Goal: Task Accomplishment & Management: Manage account settings

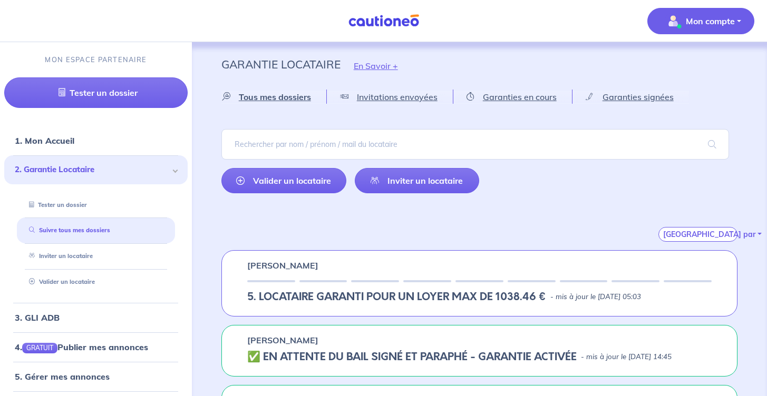
click at [697, 23] on p "Mon compte" at bounding box center [709, 21] width 49 height 13
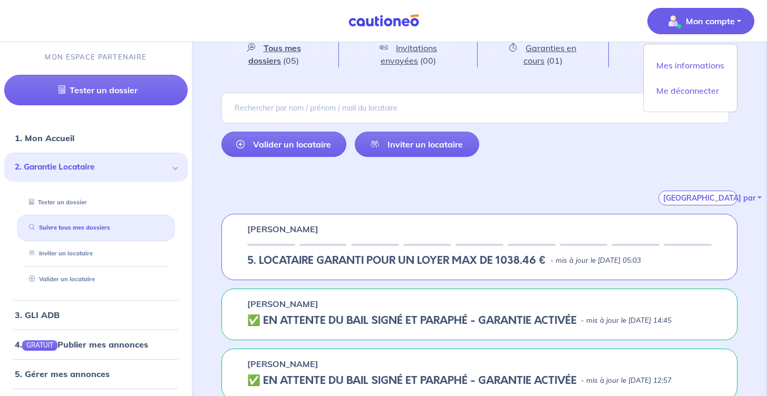
scroll to position [55, 0]
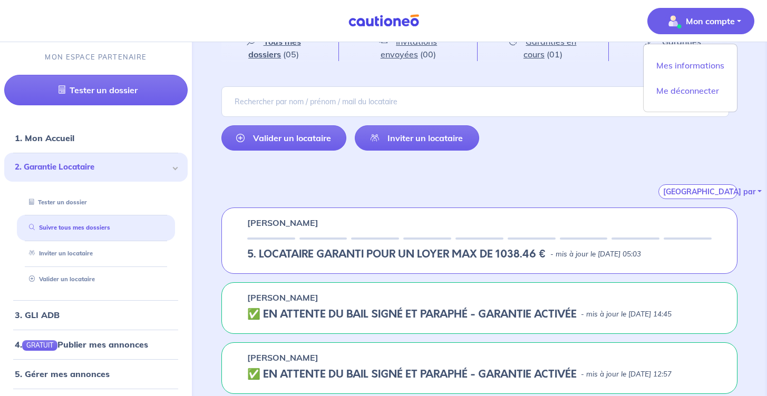
click at [402, 256] on h5 "5. LOCATAIRE GARANTI POUR UN LOYER MAX DE 1038.46 €" at bounding box center [396, 254] width 299 height 13
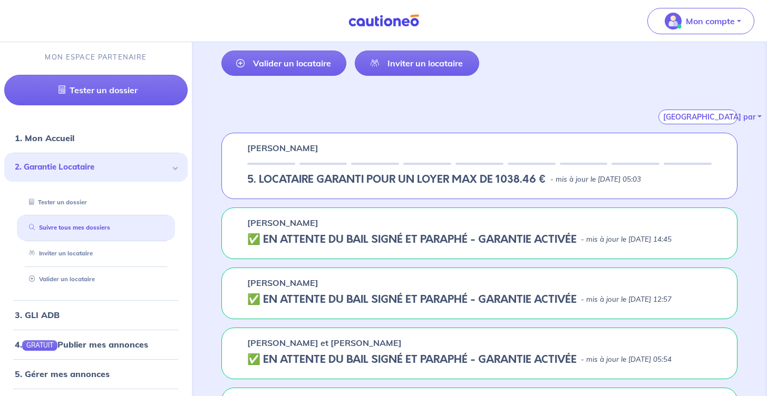
scroll to position [131, 0]
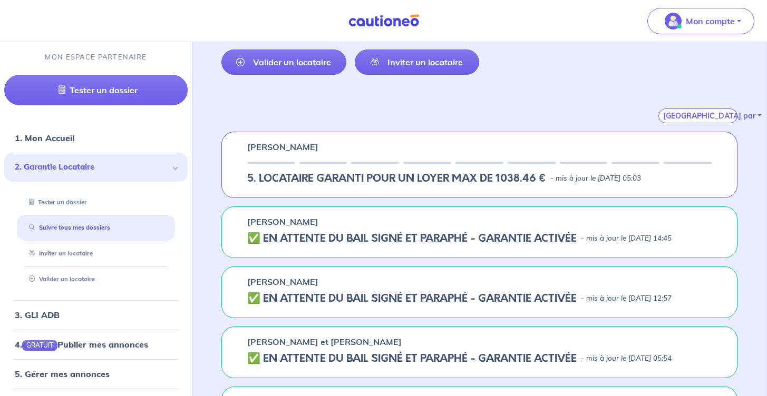
click at [442, 247] on div "[PERSON_NAME] ✅️️️ EN ATTENTE DU BAIL SIGNÉ ET PARAPHÉ - GARANTIE ACTIVÉE - mis…" at bounding box center [479, 233] width 516 height 52
click at [340, 238] on h5 "✅️️️ EN ATTENTE DU BAIL SIGNÉ ET PARAPHÉ - GARANTIE ACTIVÉE" at bounding box center [411, 238] width 329 height 13
drag, startPoint x: 315, startPoint y: 218, endPoint x: 238, endPoint y: 217, distance: 76.9
click at [238, 217] on div "[PERSON_NAME] ✅️️️ EN ATTENTE DU BAIL SIGNÉ ET PARAPHÉ - GARANTIE ACTIVÉE - mis…" at bounding box center [479, 233] width 516 height 52
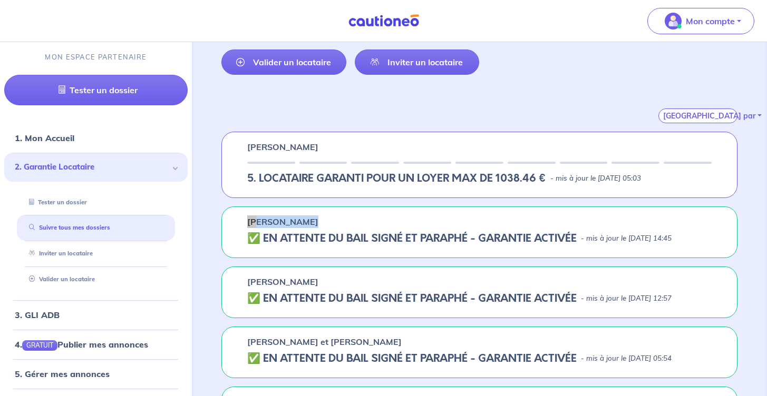
copy p "[PERSON_NAME]"
click at [86, 205] on link "Tester un dossier" at bounding box center [55, 202] width 61 height 7
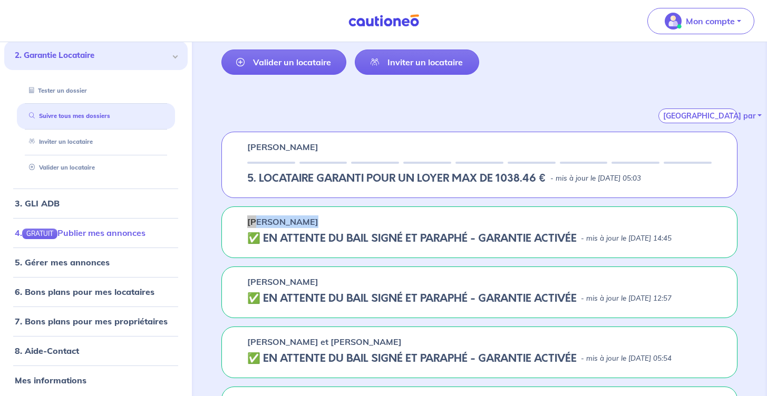
scroll to position [116, 0]
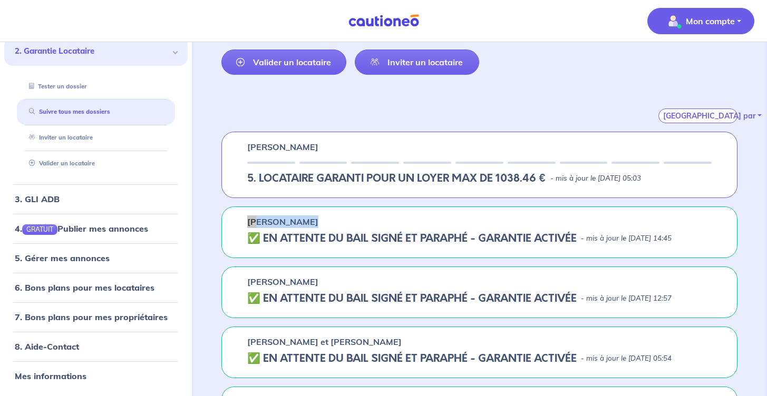
click at [710, 28] on span "Mon compte" at bounding box center [697, 21] width 74 height 17
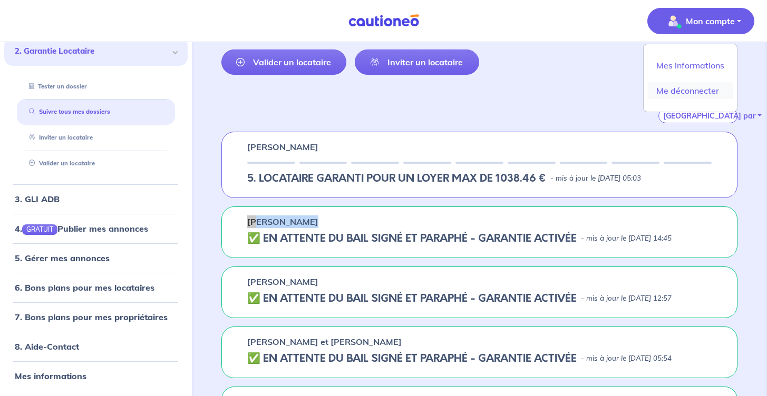
click at [671, 93] on link "Me déconnecter" at bounding box center [690, 90] width 85 height 17
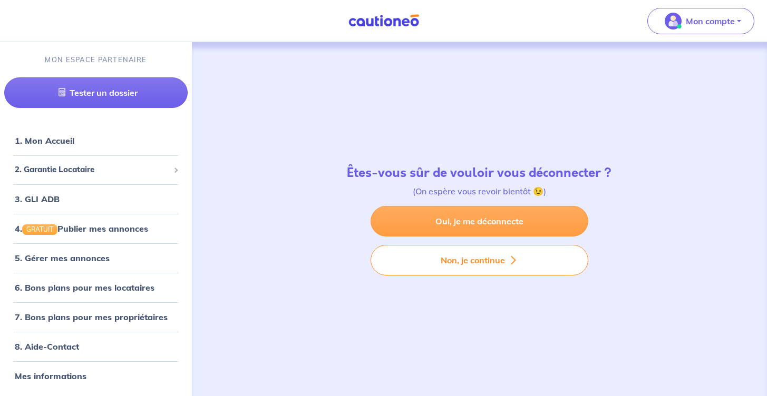
click at [454, 220] on link "Oui, je me déconnecte" at bounding box center [479, 221] width 218 height 31
